Goal: Book appointment/travel/reservation

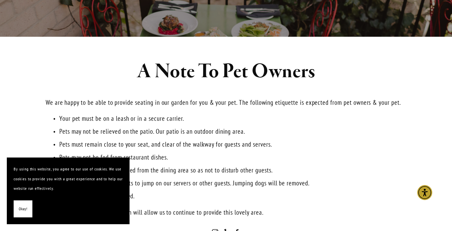
scroll to position [115, 0]
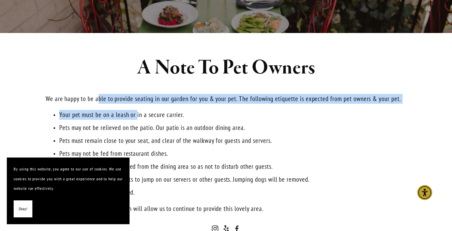
drag, startPoint x: 98, startPoint y: 95, endPoint x: 139, endPoint y: 118, distance: 46.5
click at [139, 118] on div "A Note To Pet Owners We are happy to be able to provide seating in our garden f…" at bounding box center [226, 135] width 360 height 157
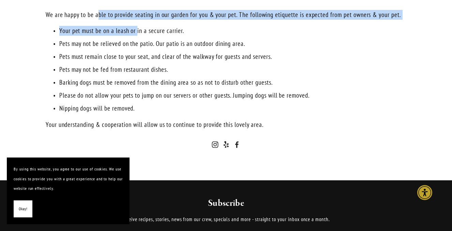
scroll to position [206, 0]
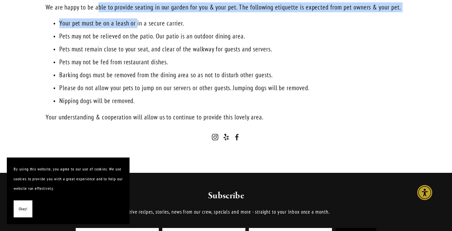
drag, startPoint x: 146, startPoint y: 98, endPoint x: 110, endPoint y: 67, distance: 46.6
click at [110, 67] on ul "Your pet must be on a leash or in a secure carrier. Pets may not be relieved on…" at bounding box center [226, 62] width 360 height 88
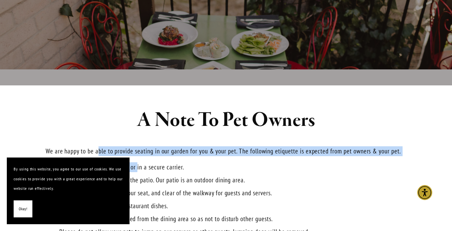
scroll to position [0, 0]
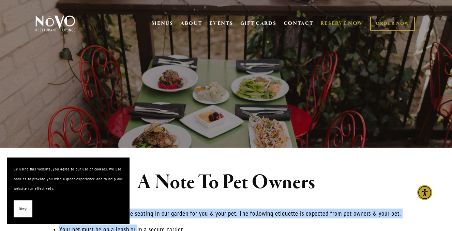
click at [332, 22] on link "RESERVE NOW" at bounding box center [341, 23] width 43 height 13
